Goal: Task Accomplishment & Management: Use online tool/utility

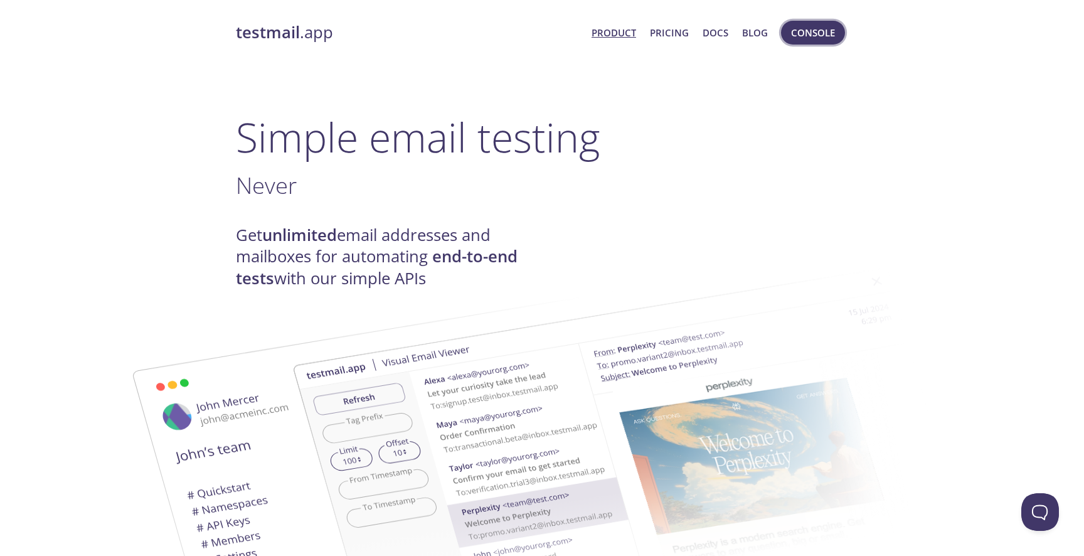
click at [825, 33] on span "Console" at bounding box center [813, 32] width 44 height 16
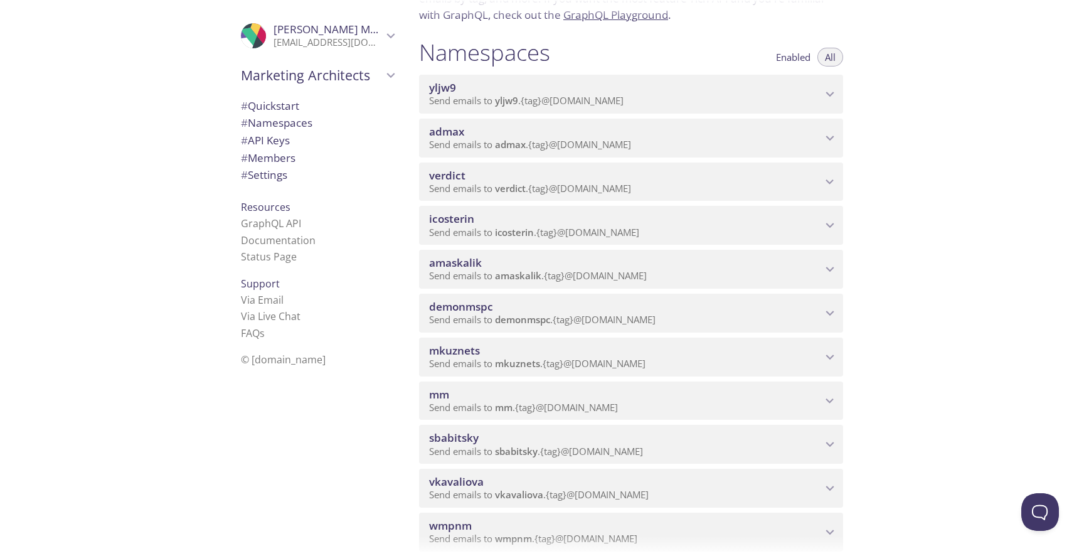
scroll to position [122, 0]
click at [699, 132] on span "admax" at bounding box center [625, 130] width 393 height 14
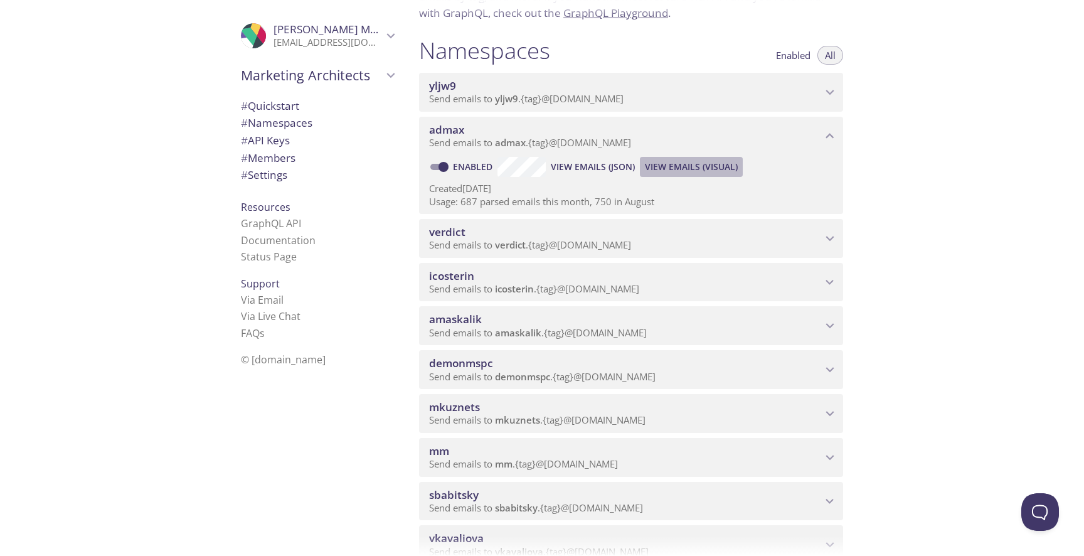
click at [673, 176] on button "View Emails (Visual)" at bounding box center [691, 167] width 103 height 20
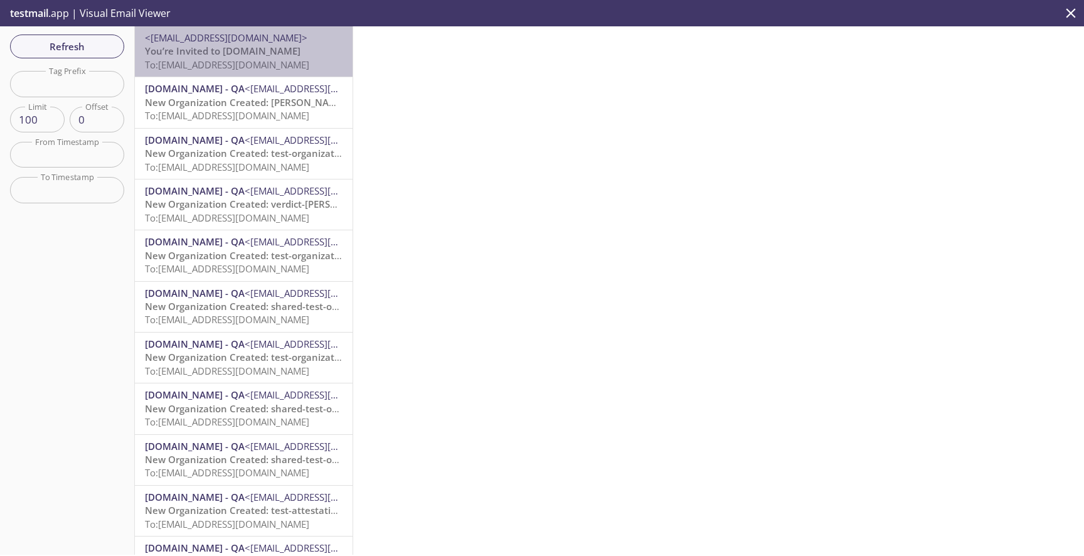
click at [276, 56] on p "You’re Invited to [DOMAIN_NAME] To: [EMAIL_ADDRESS][DOMAIN_NAME]" at bounding box center [244, 58] width 198 height 27
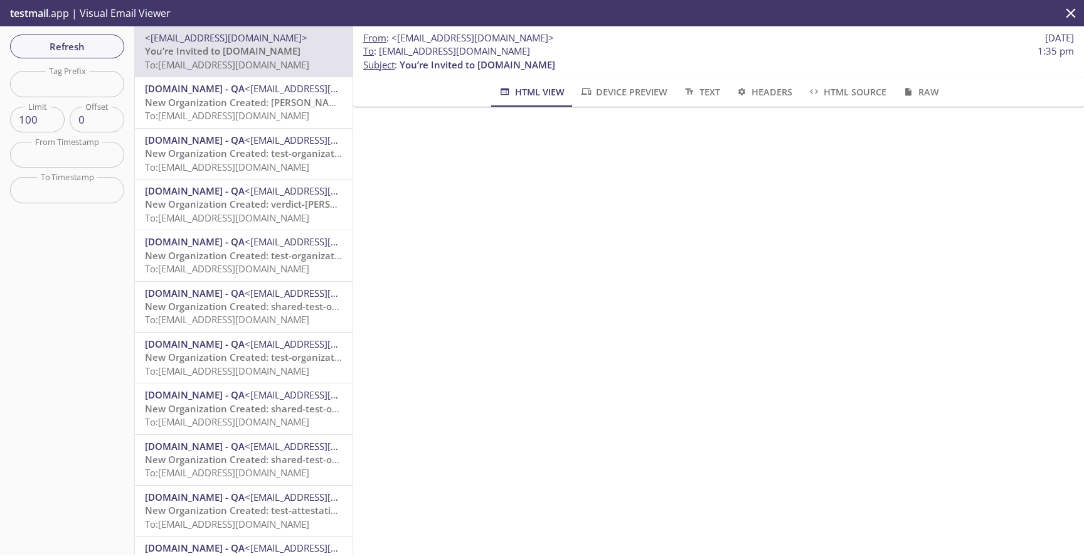
click at [853, 88] on span "HTML Source" at bounding box center [847, 92] width 79 height 16
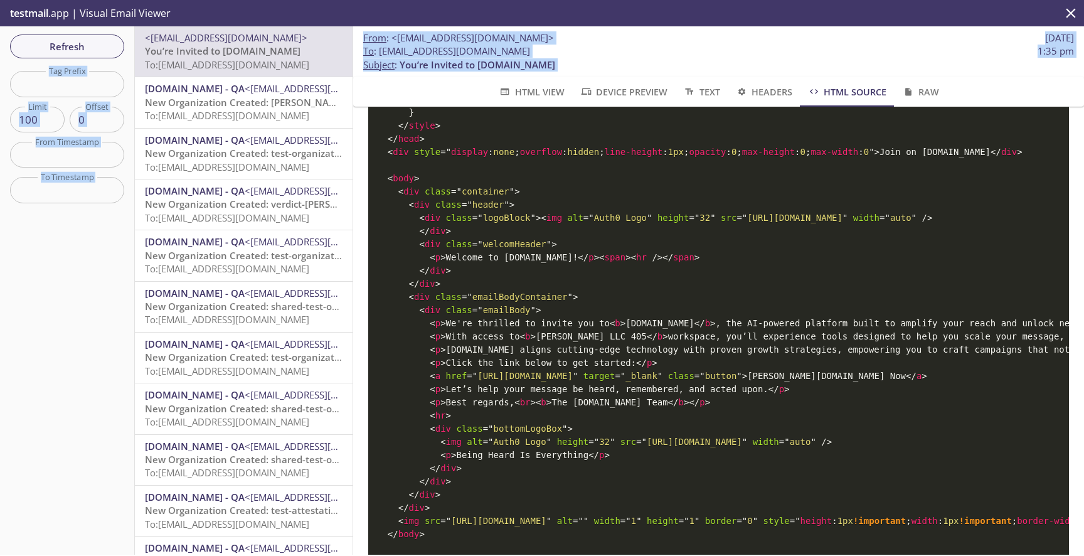
scroll to position [1493, 0]
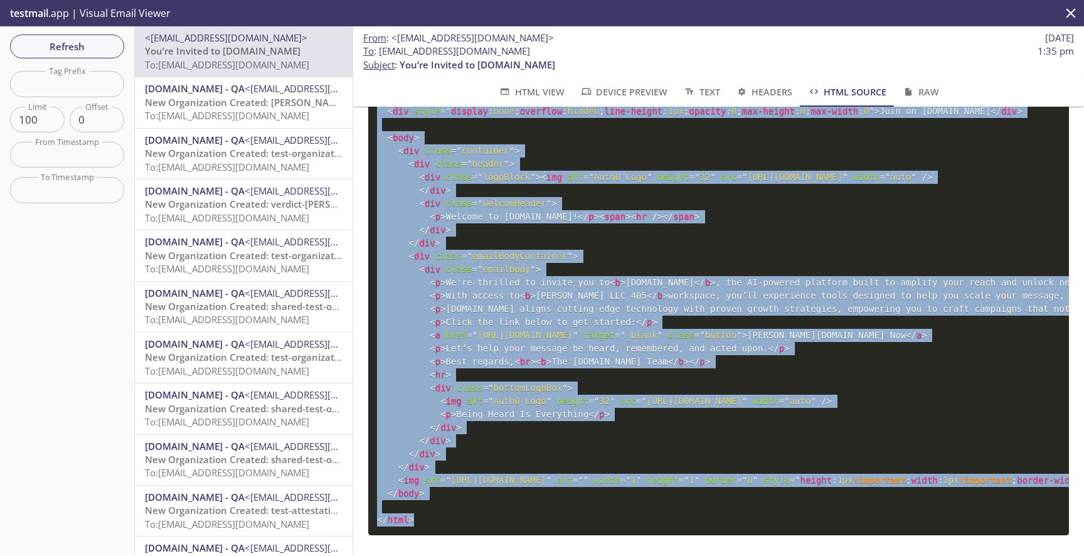
drag, startPoint x: 374, startPoint y: 141, endPoint x: 475, endPoint y: 518, distance: 389.9
copy code "<! DOCTYPE html PUBLIC "-//W3C//DTD XHTML 1.0 Transitional//EN" "[URL][DOMAIN_N…"
click at [549, 93] on span "HTML View" at bounding box center [531, 92] width 66 height 16
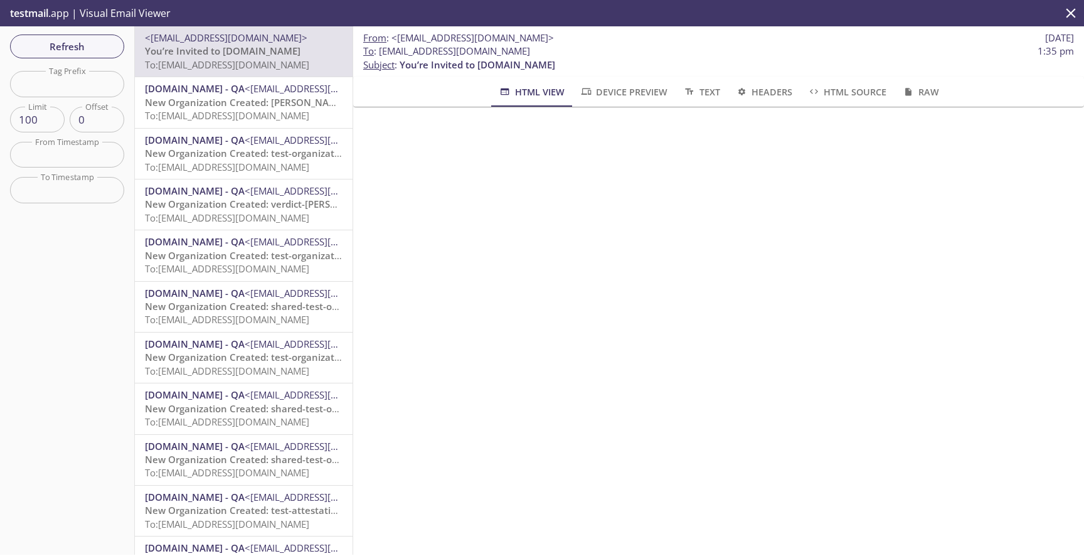
scroll to position [92, 0]
click at [232, 108] on span "New Organization Created: [PERSON_NAME] LLC 405" at bounding box center [264, 102] width 239 height 13
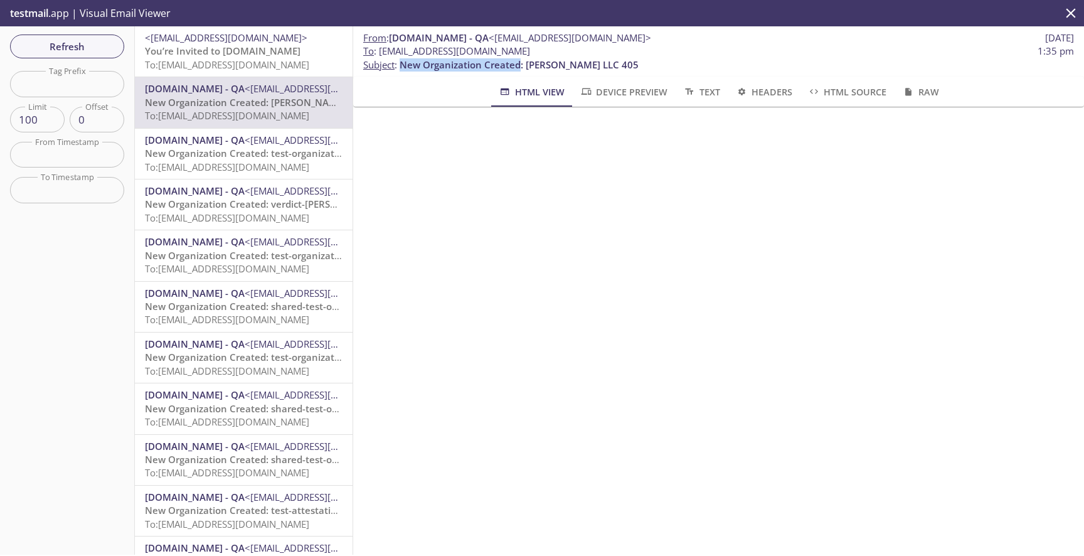
drag, startPoint x: 402, startPoint y: 66, endPoint x: 521, endPoint y: 66, distance: 118.6
click at [521, 66] on span "New Organization Created: [PERSON_NAME] LLC 405" at bounding box center [519, 64] width 239 height 13
copy span "New Organization Created"
click at [832, 92] on span "HTML Source" at bounding box center [847, 92] width 79 height 16
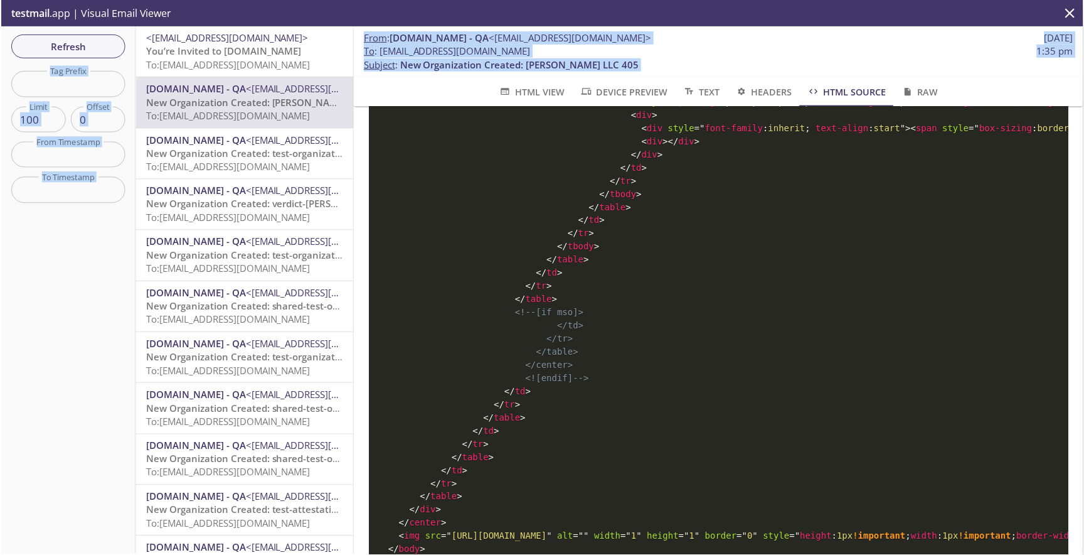
scroll to position [3997, 0]
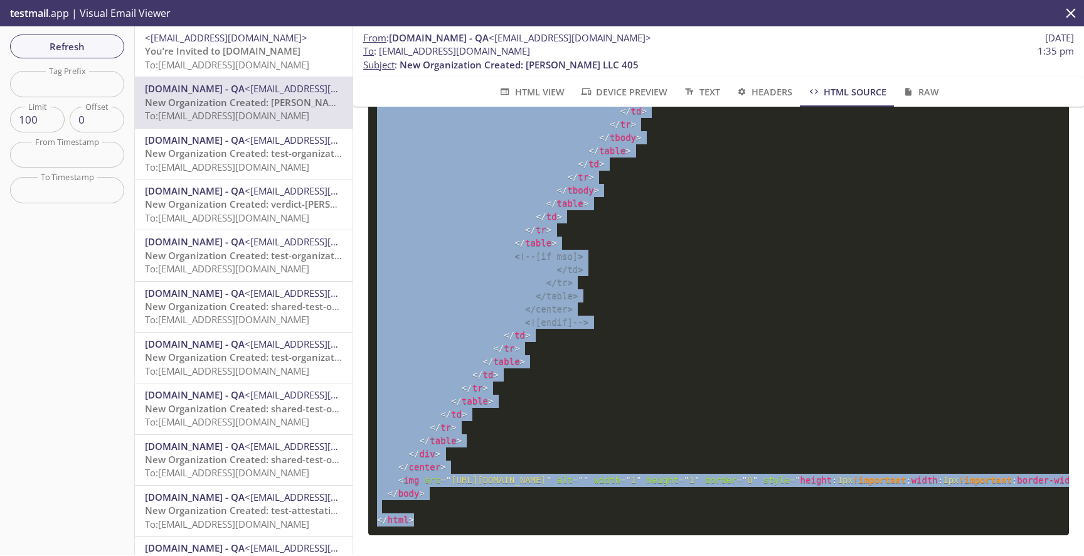
drag, startPoint x: 378, startPoint y: 141, endPoint x: 673, endPoint y: 532, distance: 490.1
copy code "<! DOCTYPE html PUBLIC "-//W3C//DTD XHTML 1.0 Strict//EN" "[URL][DOMAIN_NAME]" …"
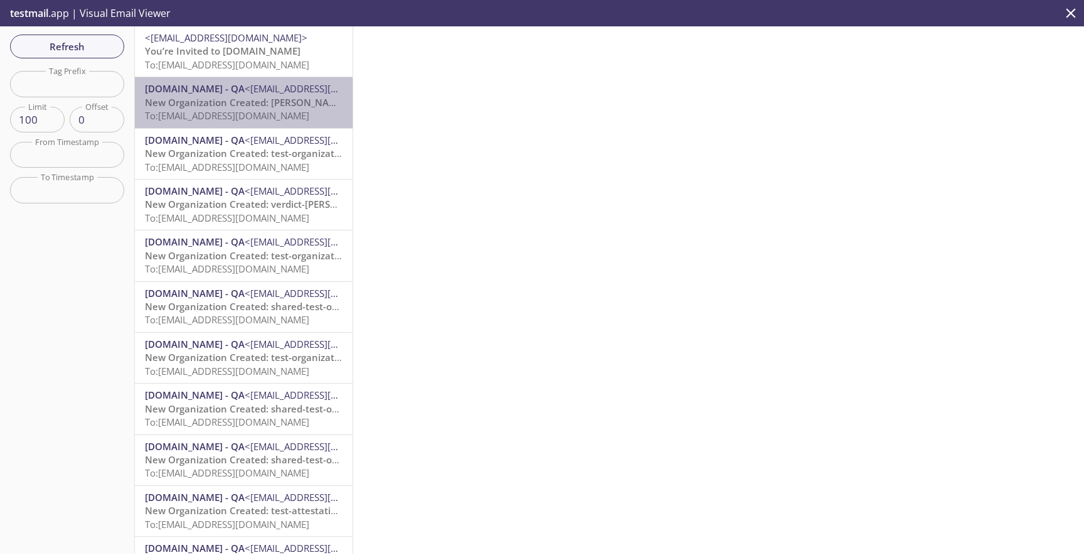
click at [287, 96] on span "New Organization Created: [PERSON_NAME] LLC 405" at bounding box center [264, 102] width 239 height 13
